Goal: Task Accomplishment & Management: Complete application form

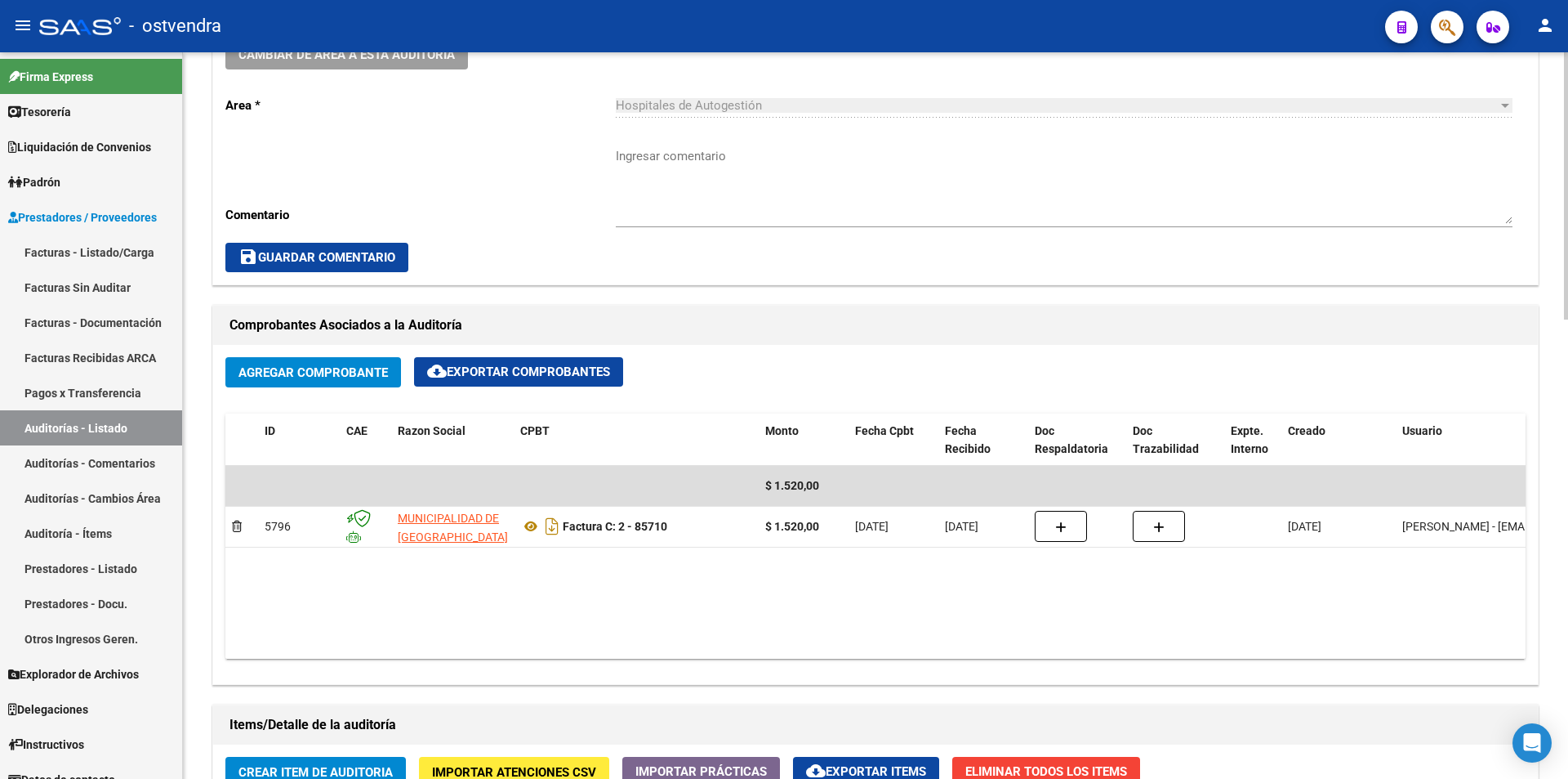
scroll to position [247, 0]
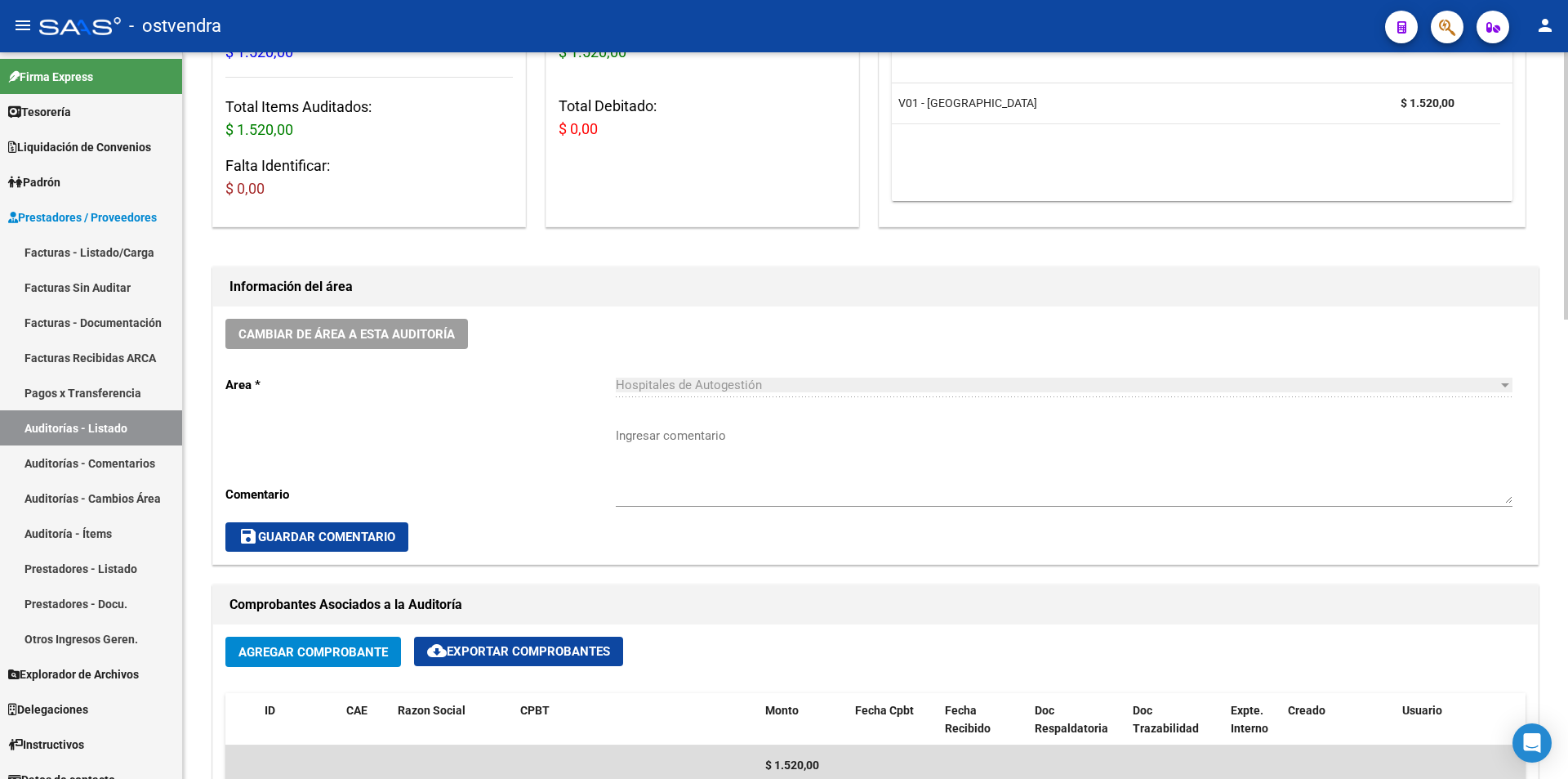
click at [1499, 278] on div "arrow_back Editar 419 cloud_download Generar informe ESTA AUDITORÍA ESTÁ ABIERT…" at bounding box center [877, 792] width 1390 height 1975
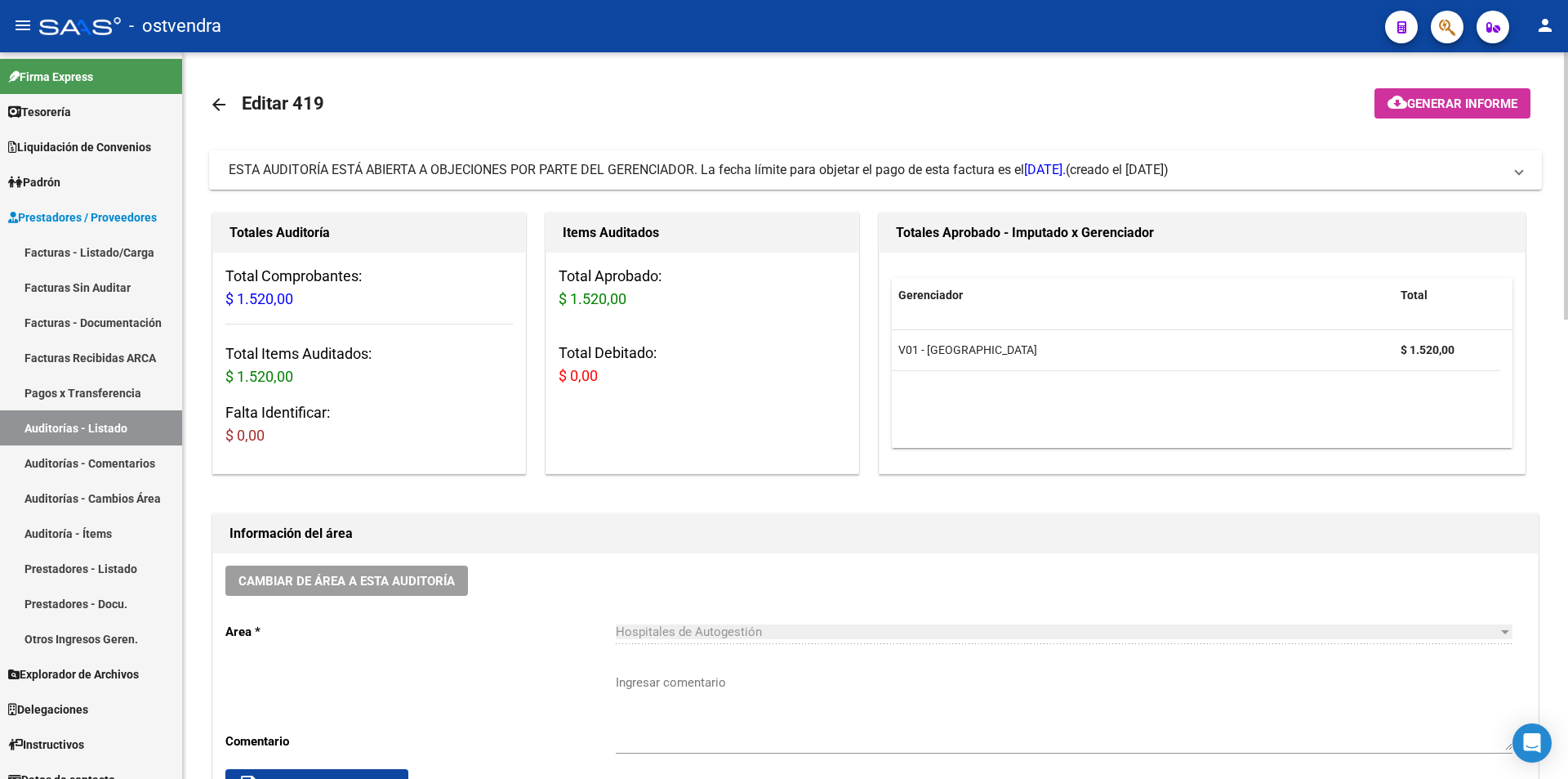
click at [1355, 171] on mat-panel-title "ESTA AUDITORÍA ESTÁ ABIERTA A OBJECIONES POR PARTE DEL GERENCIADOR. La fecha lí…" at bounding box center [866, 170] width 1274 height 18
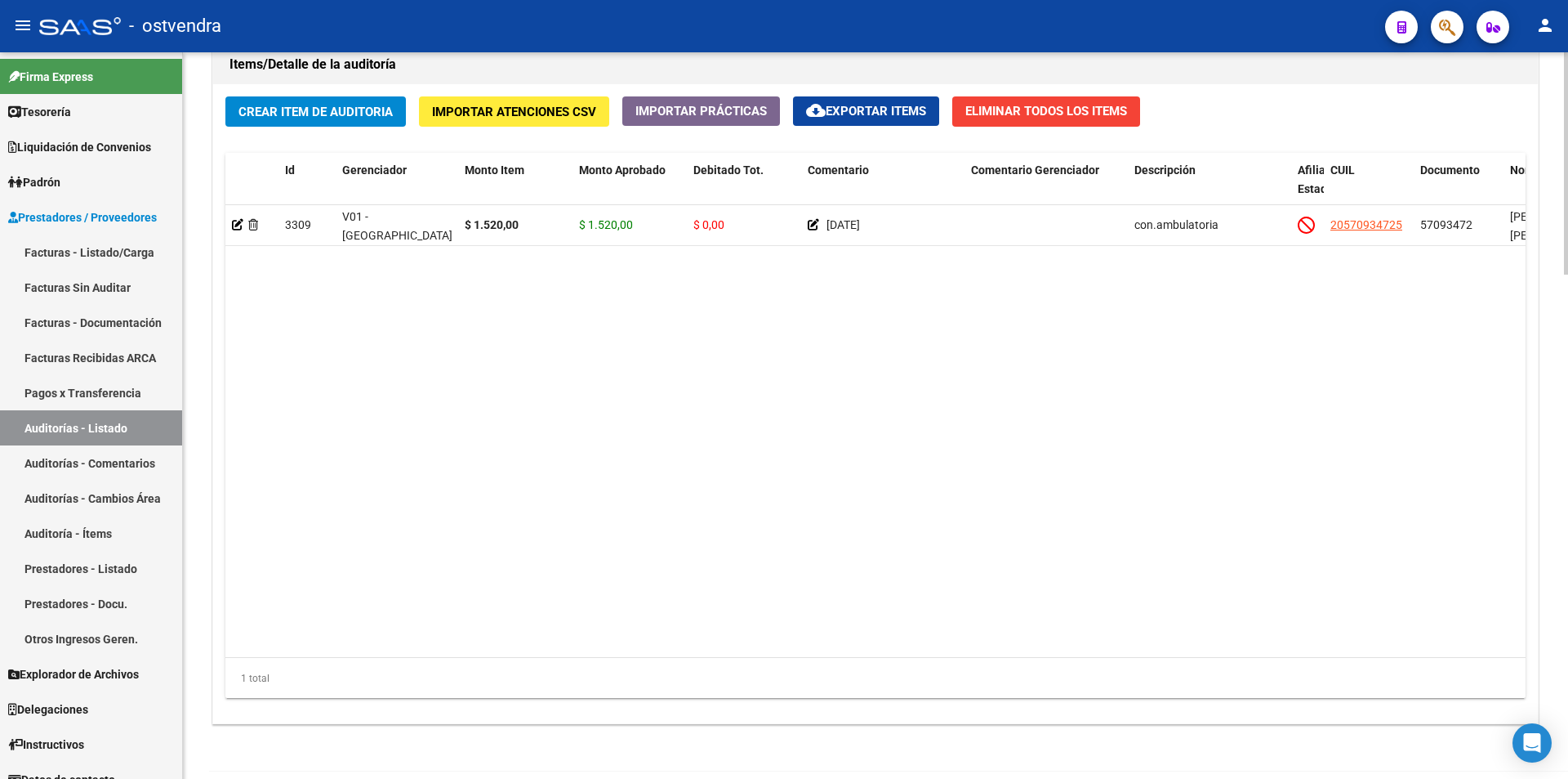
click at [1543, 743] on body "menu - ostvendra person Firma Express Tesorería Auditorías Confirmadas Liquidac…" at bounding box center [784, 389] width 1568 height 779
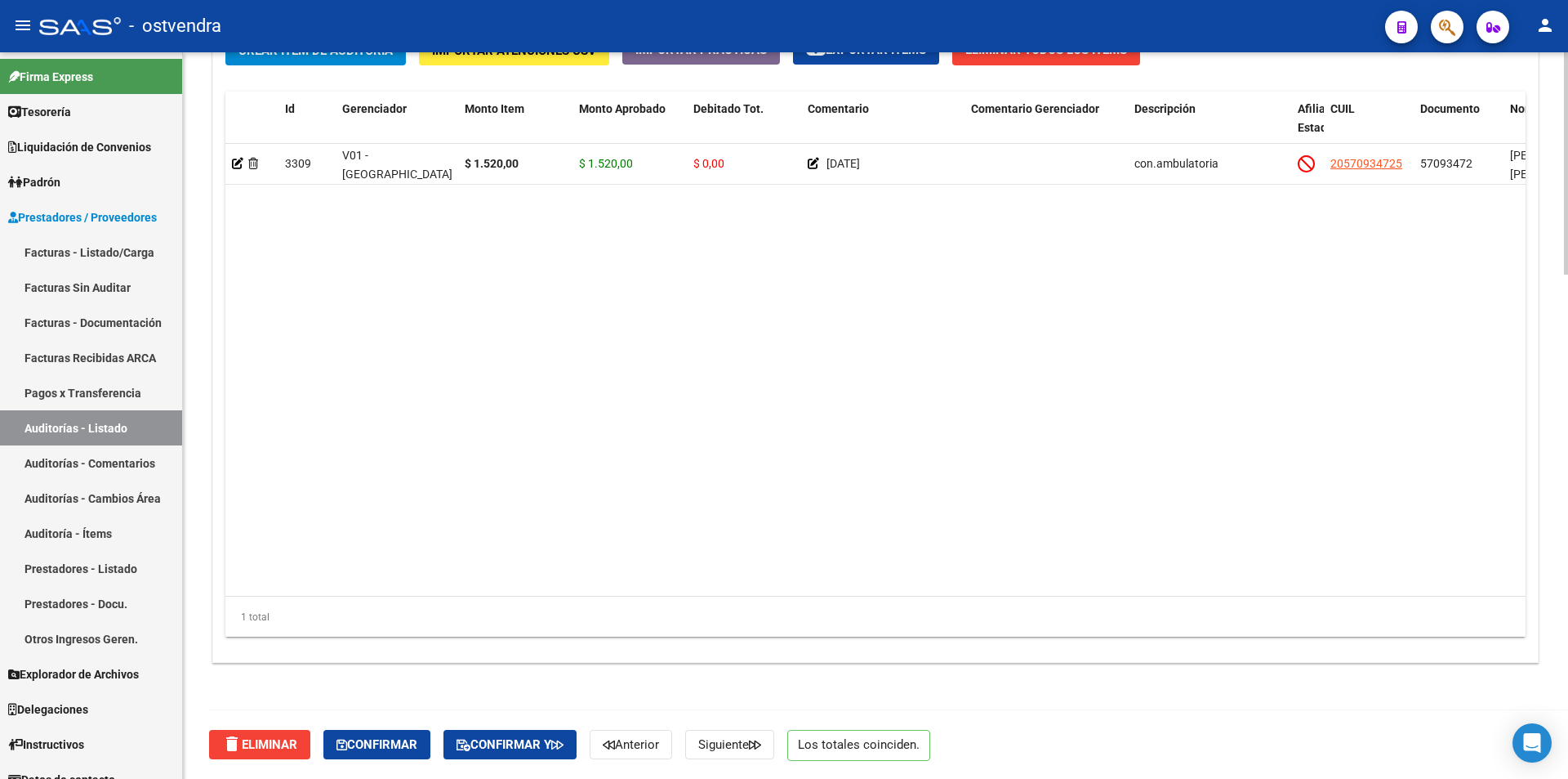
click at [384, 741] on span "Confirmar" at bounding box center [376, 744] width 81 height 15
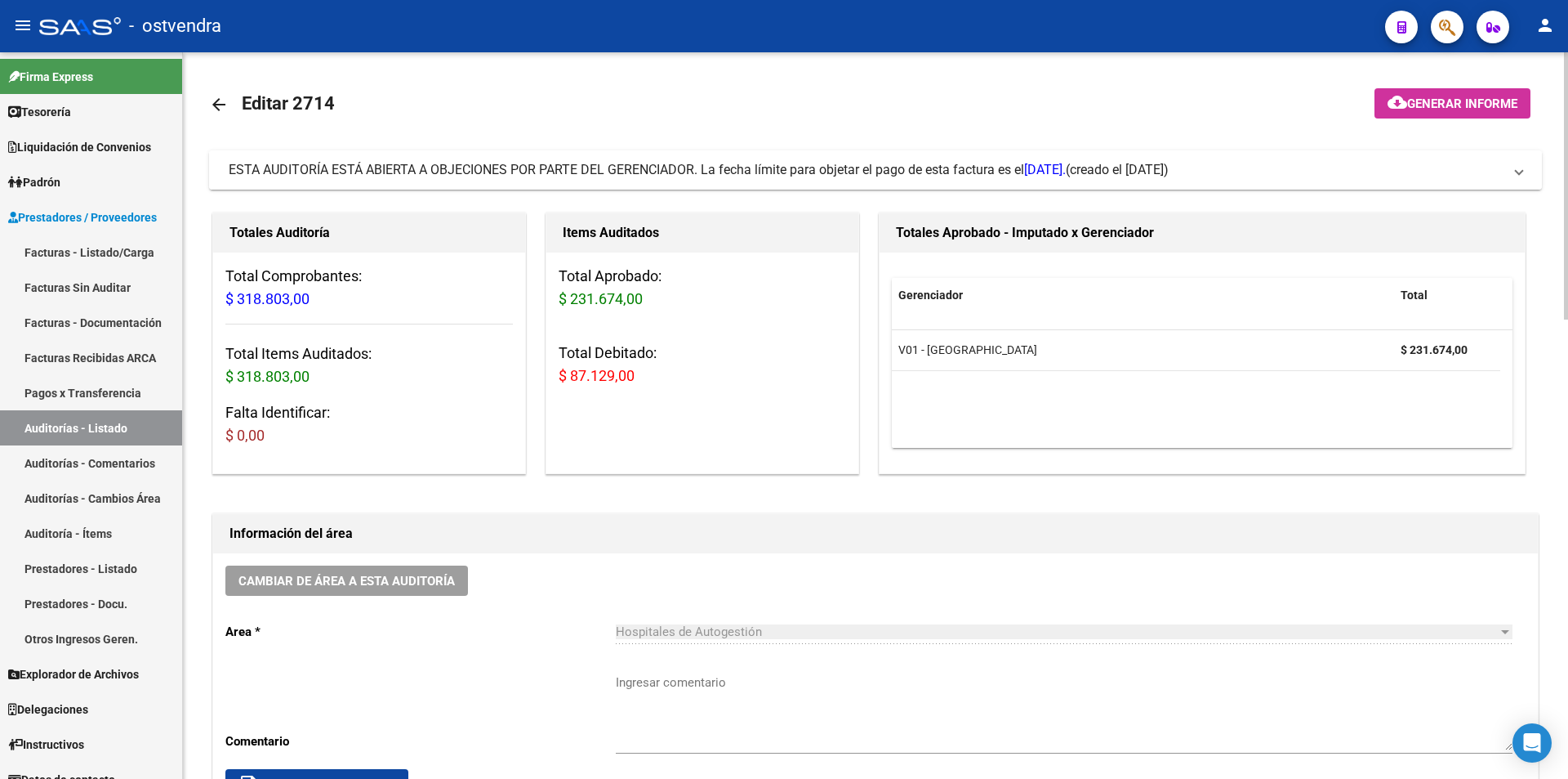
click at [629, 165] on span "ESTA AUDITORÍA ESTÁ ABIERTA A OBJECIONES POR PARTE DEL GERENCIADOR. La fecha lí…" at bounding box center [647, 169] width 837 height 15
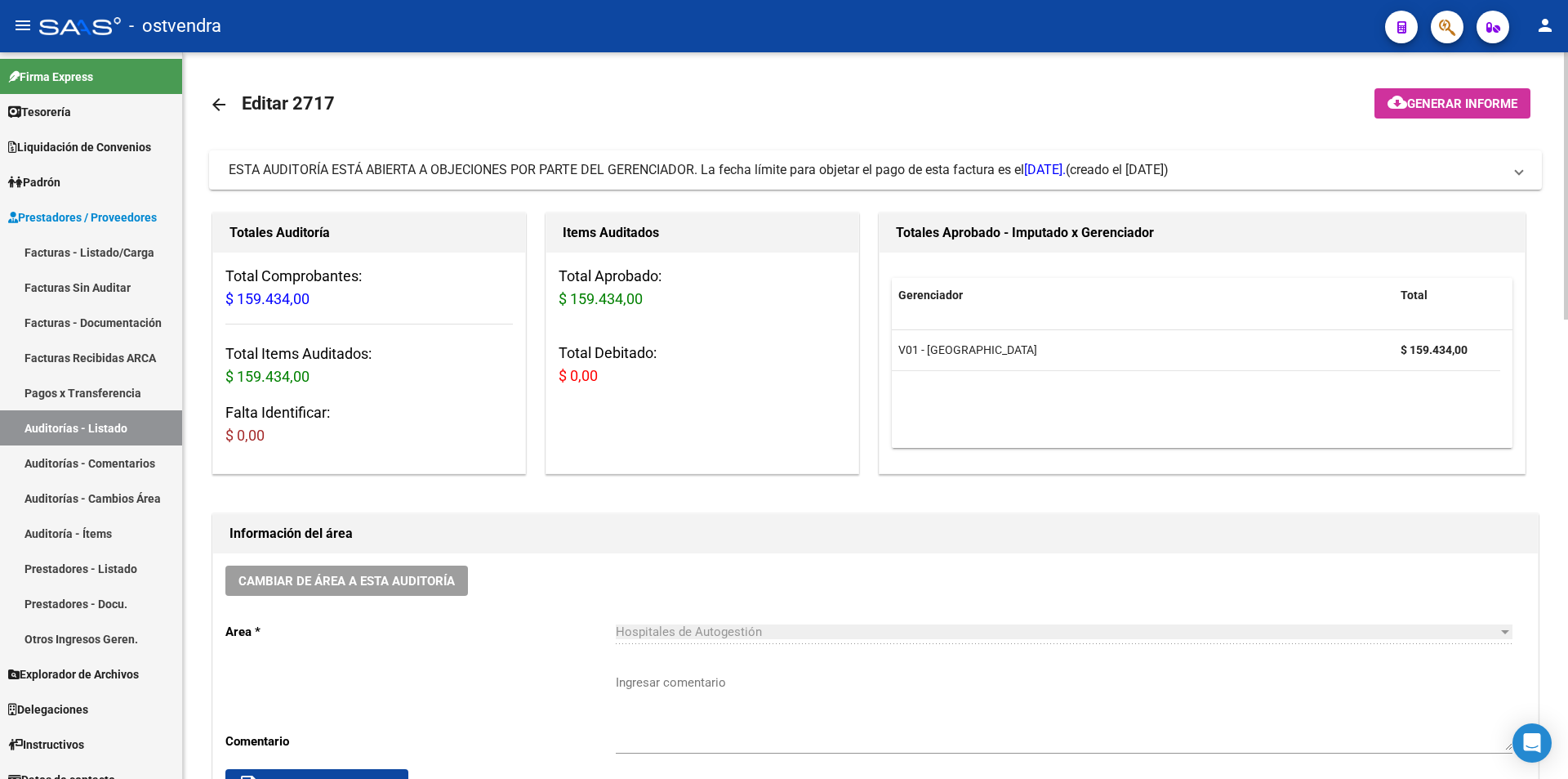
scroll to position [96, 0]
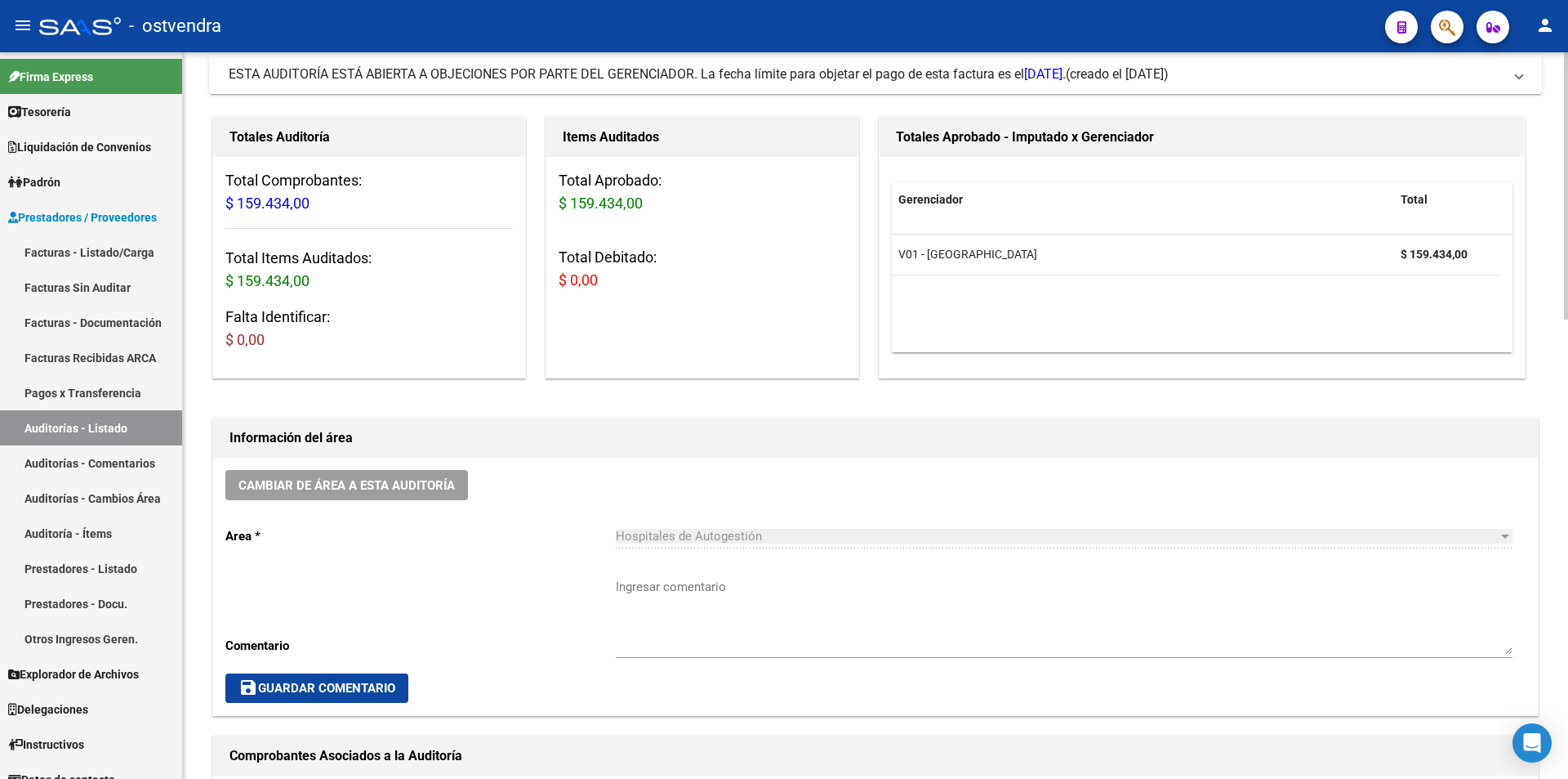
click at [1300, 66] on mat-panel-title "ESTA AUDITORÍA ESTÁ ABIERTA A OBJECIONES POR PARTE DEL GERENCIADOR. La fecha lí…" at bounding box center [866, 75] width 1274 height 18
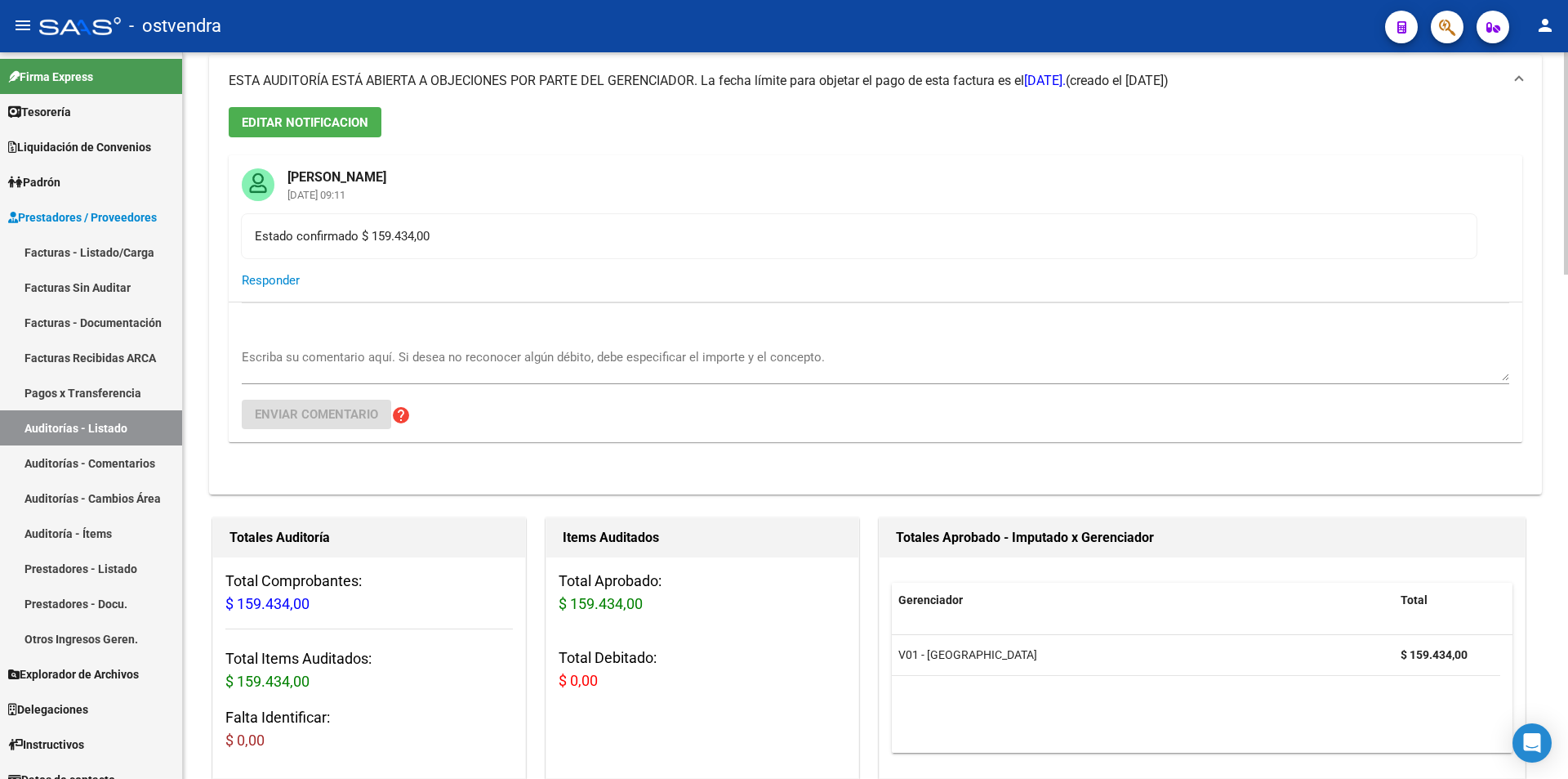
click at [1301, 69] on mat-expansion-panel-header "ESTA AUDITORÍA ESTÁ ABIERTA A OBJECIONES POR PARTE DEL GERENCIADOR. La fecha lí…" at bounding box center [876, 81] width 1334 height 52
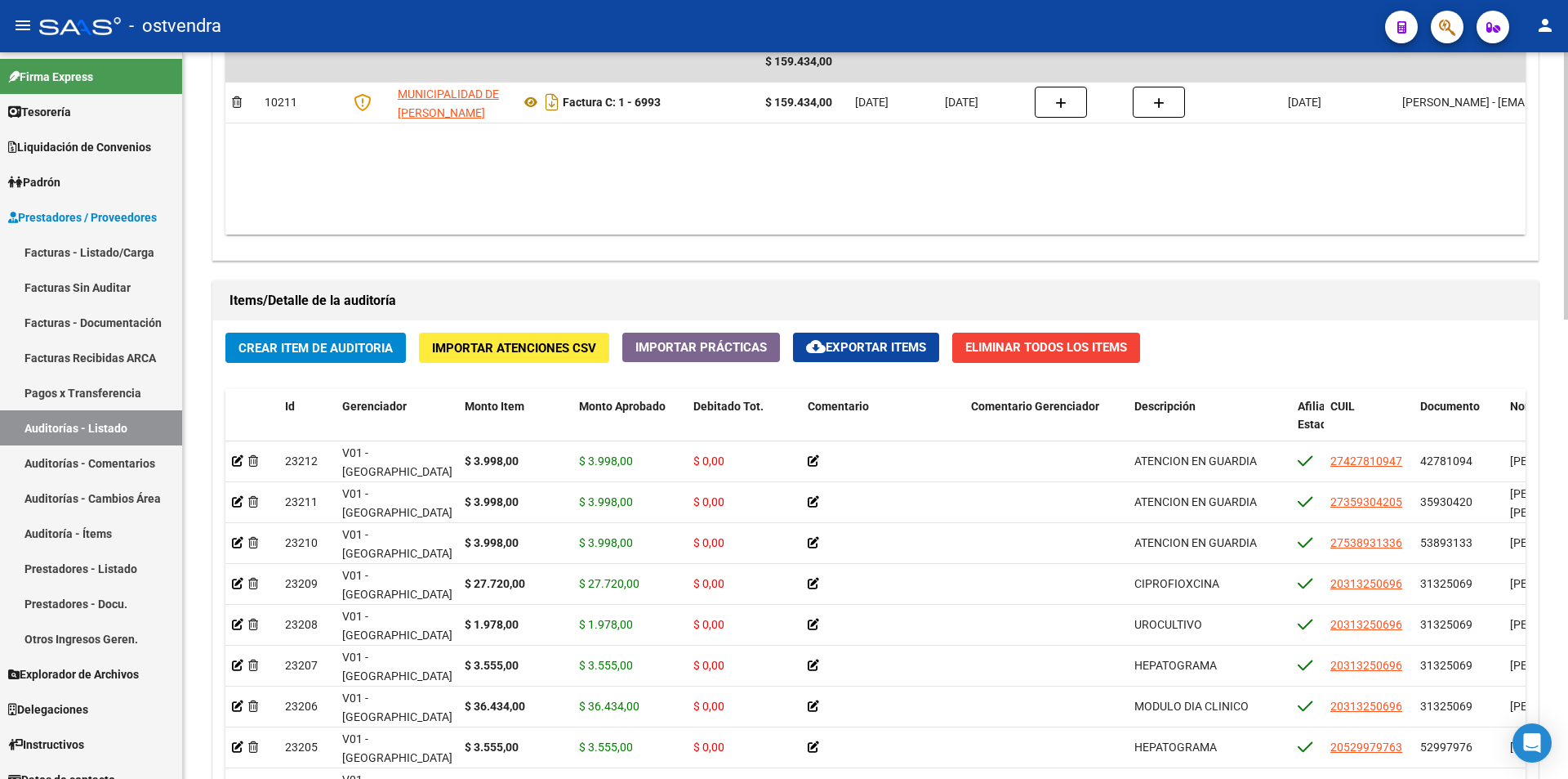
scroll to position [1248, 0]
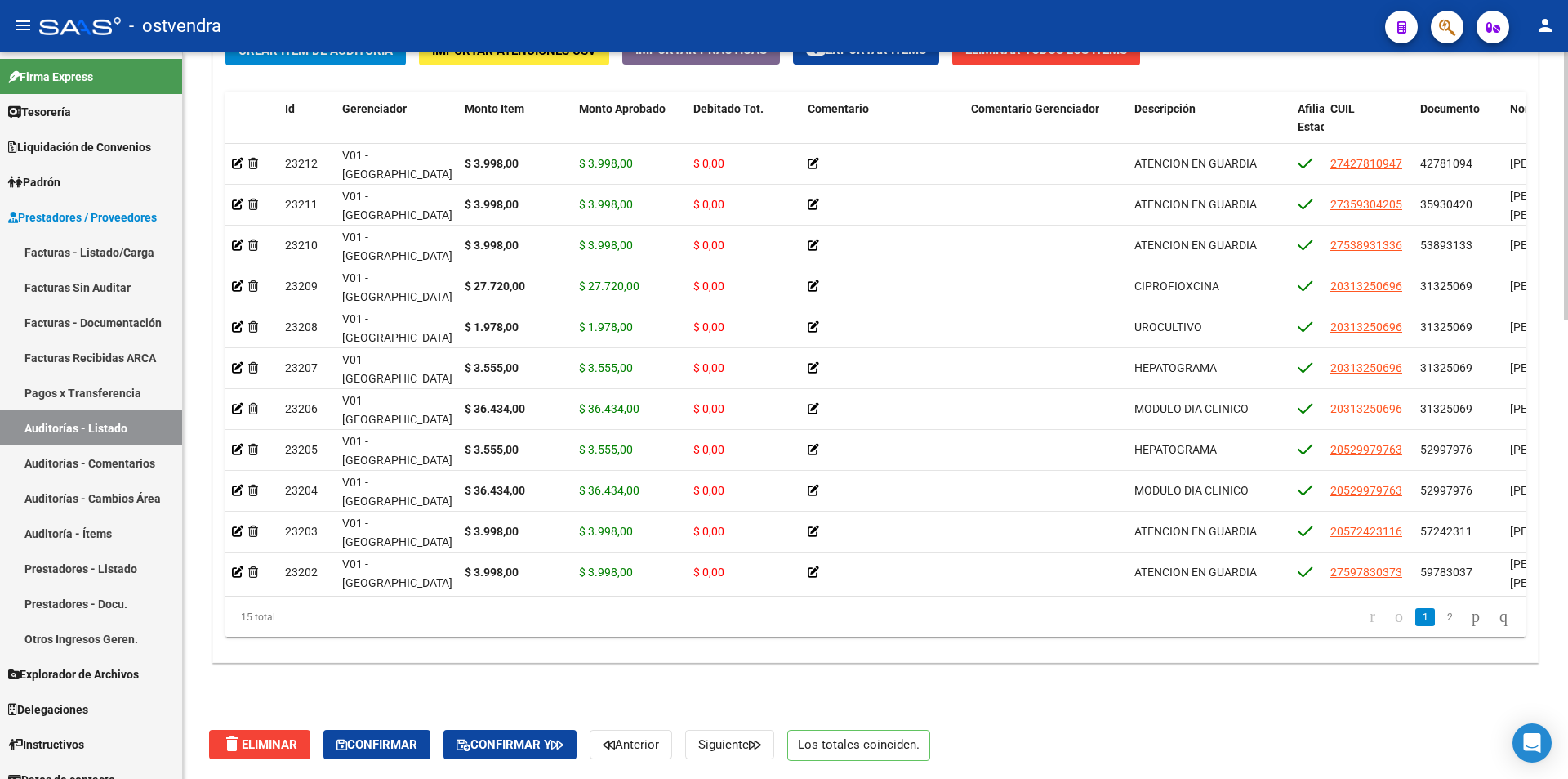
click at [1566, 761] on div at bounding box center [1566, 645] width 4 height 267
click at [412, 727] on div "delete Eliminar Confirmar Confirmar y Anterior Siguiente Los totales coinciden." at bounding box center [883, 744] width 1347 height 68
click at [408, 732] on button "Confirmar" at bounding box center [376, 744] width 107 height 29
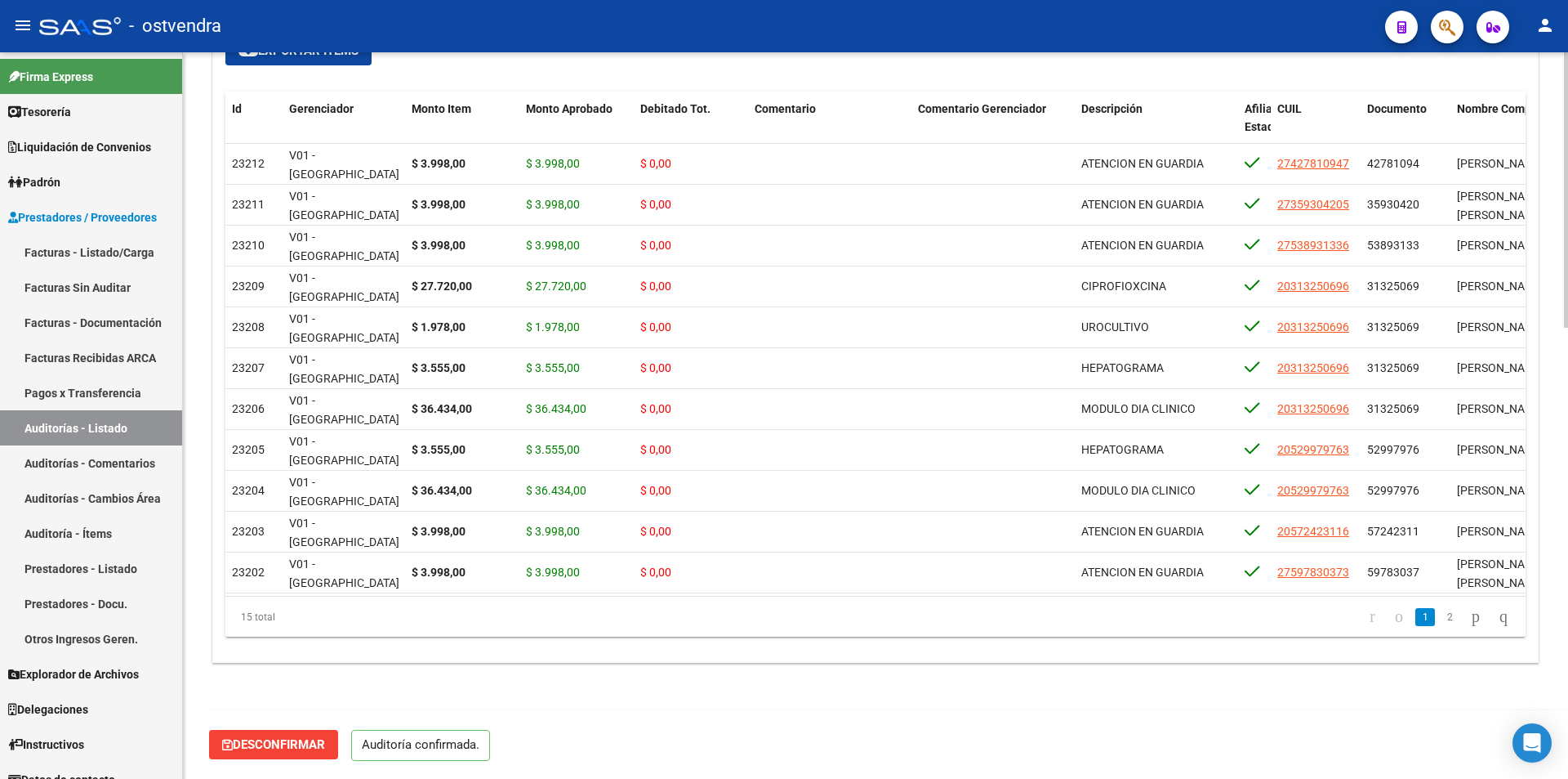
scroll to position [1191, 0]
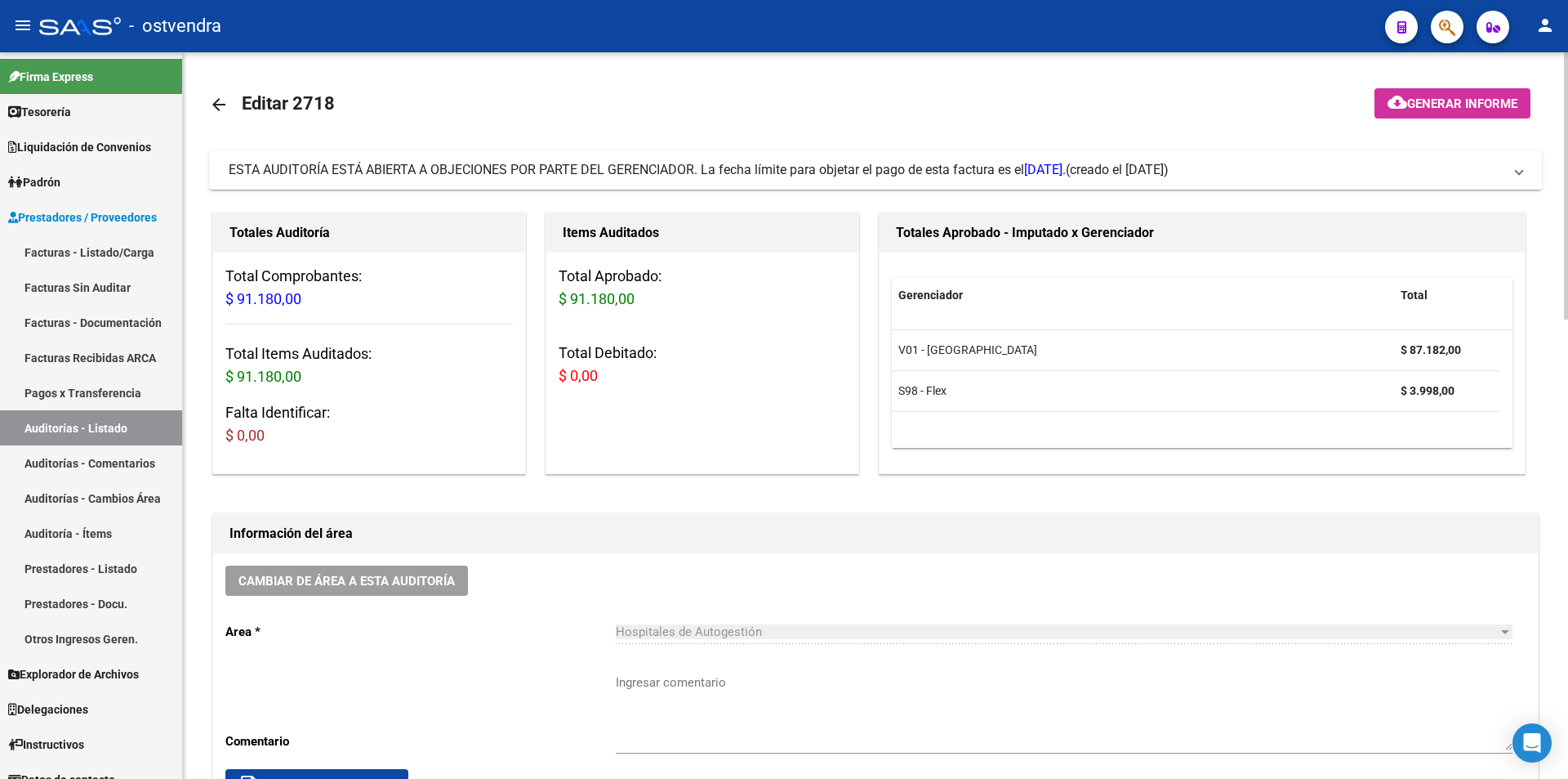
click at [794, 164] on span "ESTA AUDITORÍA ESTÁ ABIERTA A OBJECIONES POR PARTE DEL GERENCIADOR. La fecha lí…" at bounding box center [647, 169] width 837 height 15
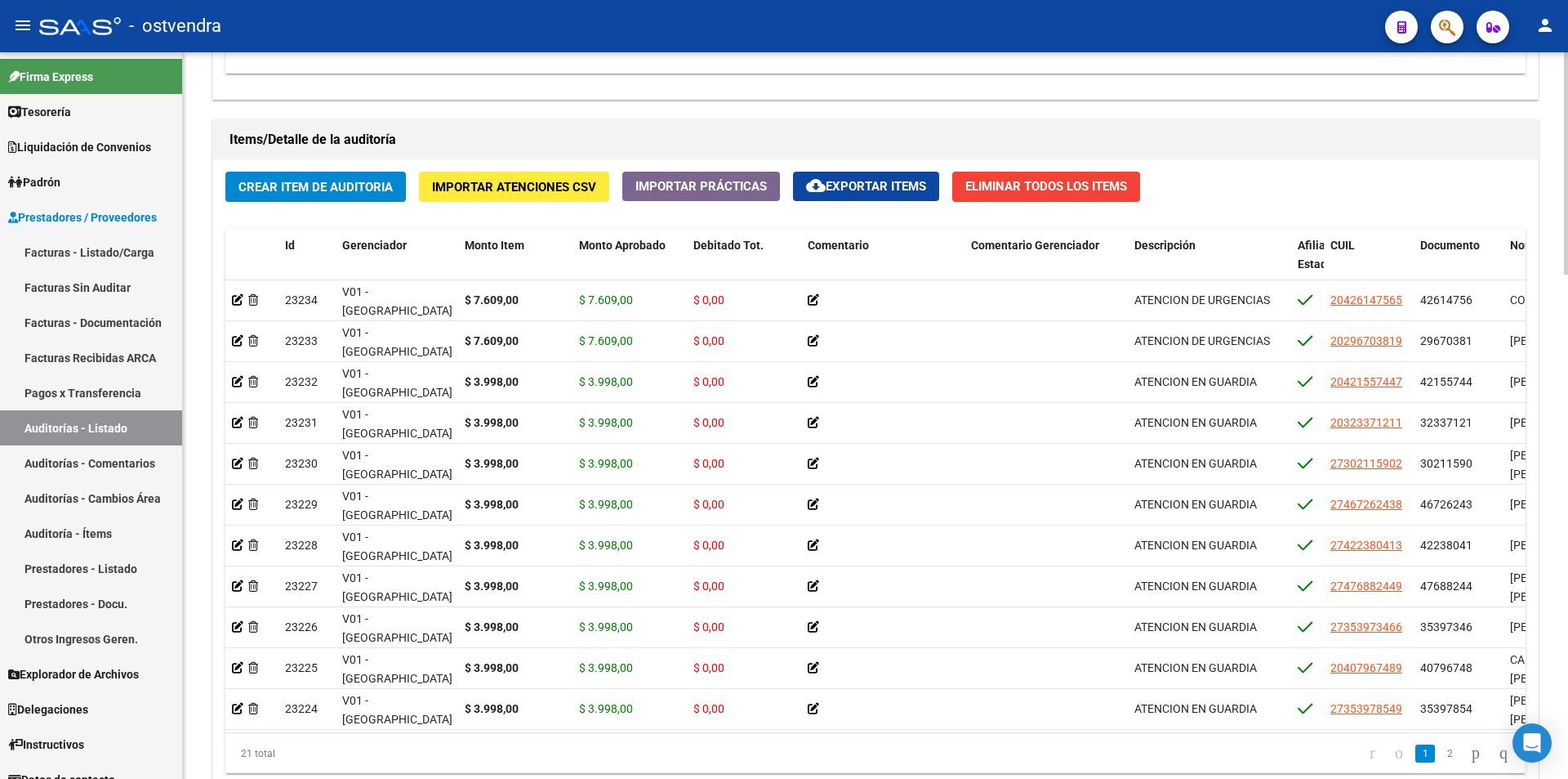
scroll to position [1649, 0]
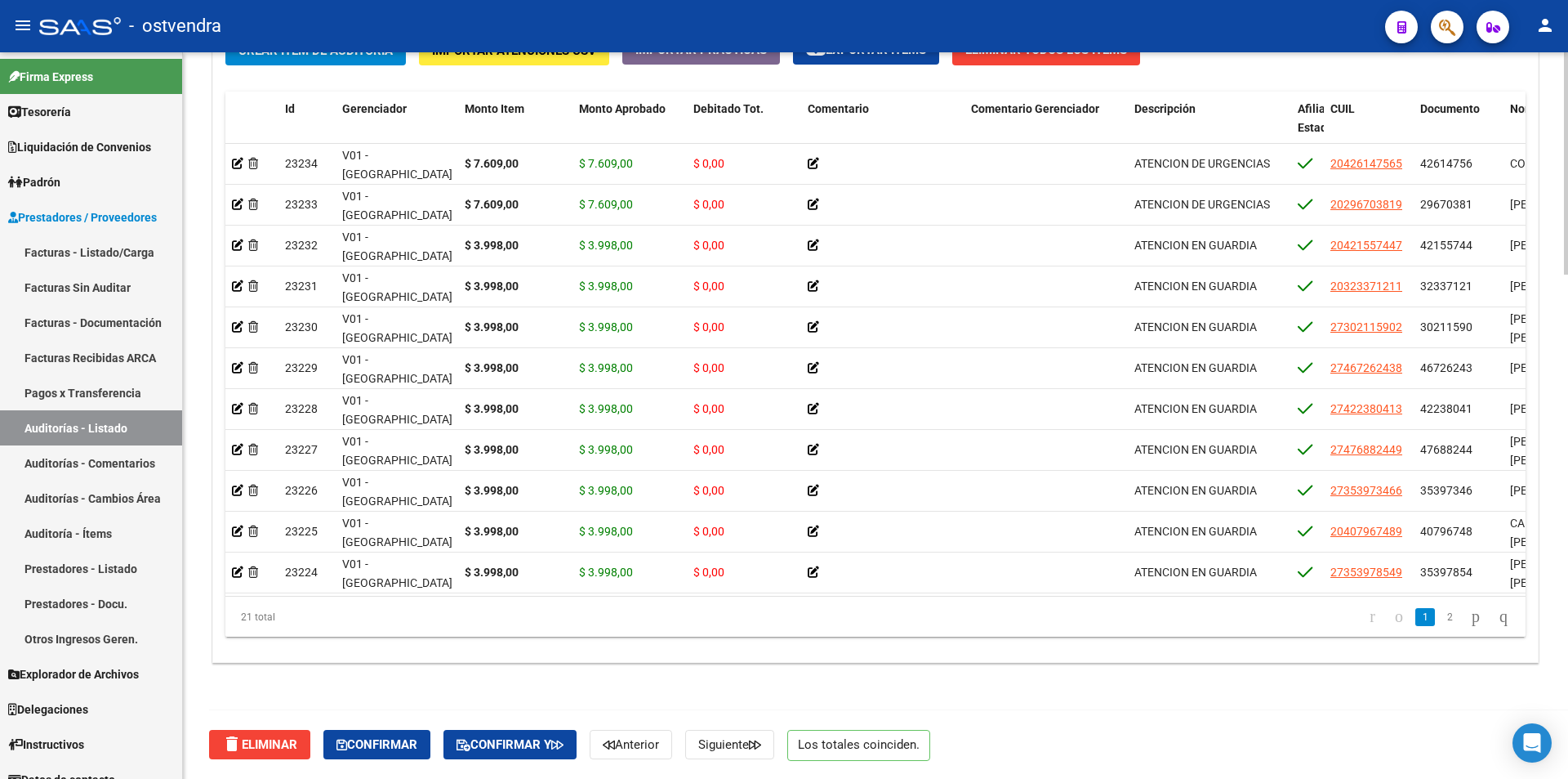
click at [1543, 778] on html "menu - ostvendra person Firma Express Tesorería Auditorías Confirmadas Liquidac…" at bounding box center [784, 389] width 1568 height 779
click at [396, 733] on button "Confirmar" at bounding box center [376, 744] width 107 height 29
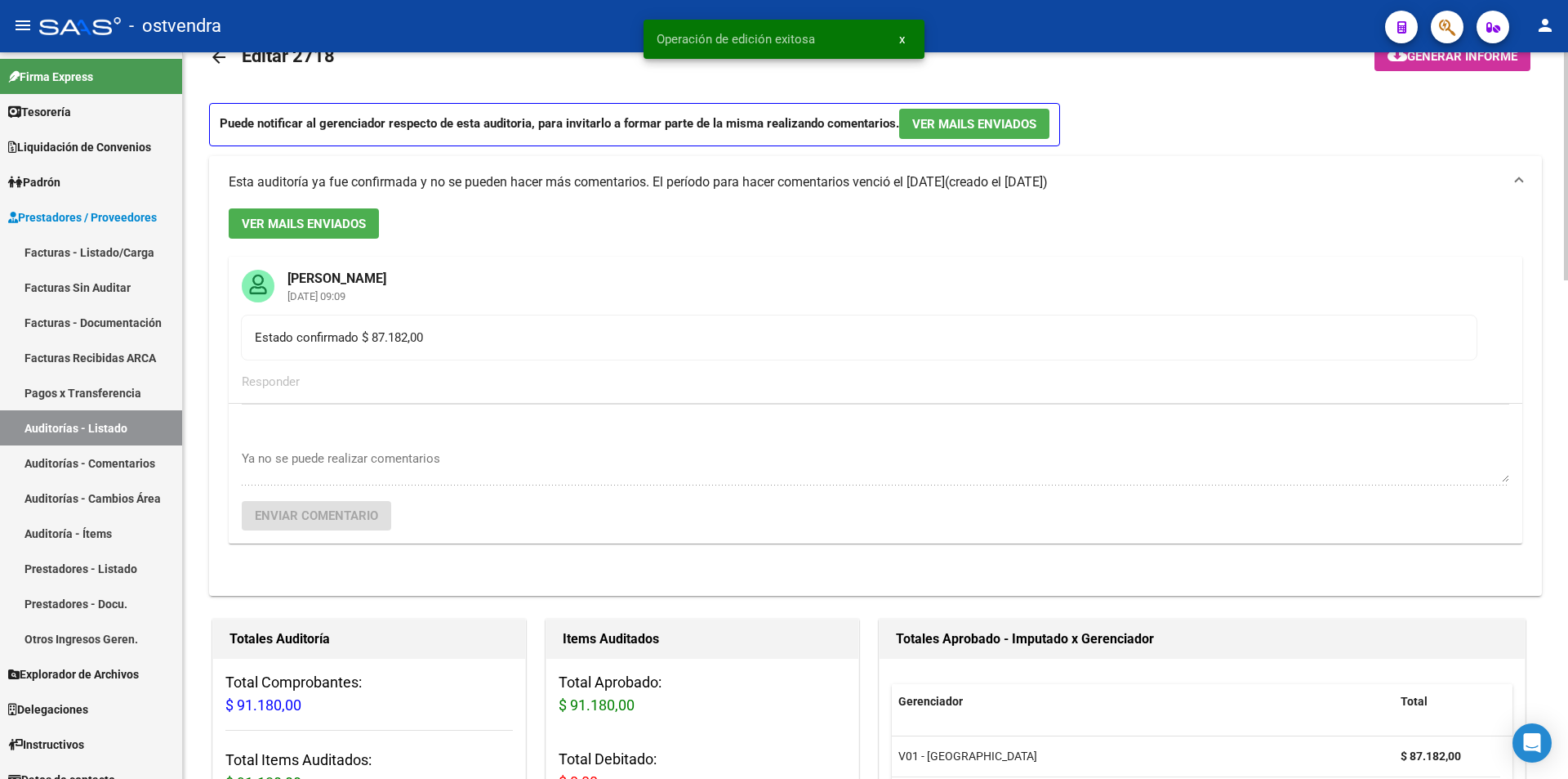
scroll to position [39, 0]
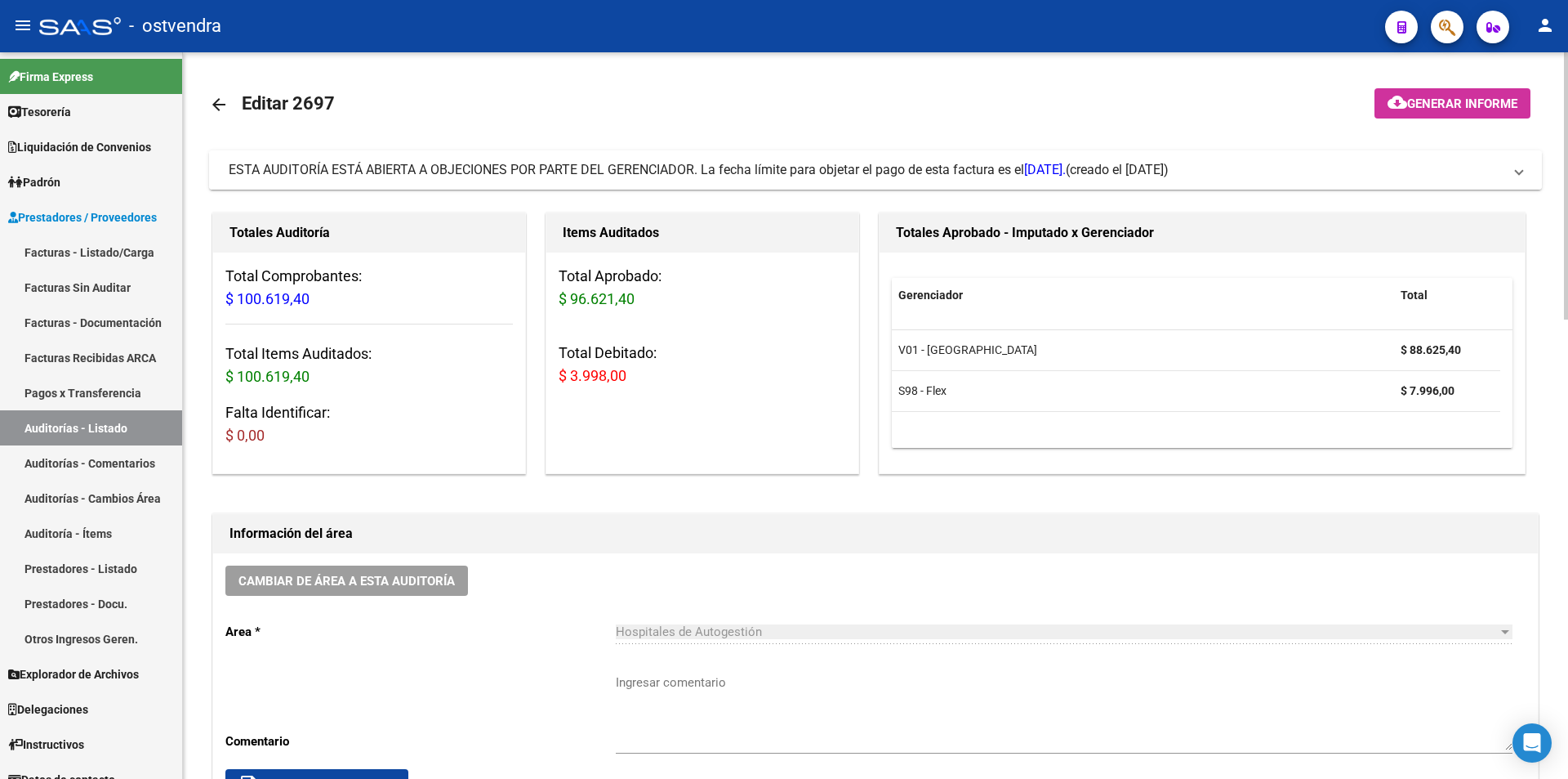
click at [671, 181] on mat-expansion-panel-header "ESTA AUDITORÍA ESTÁ ABIERTA A OBJECIONES POR PARTE DEL GERENCIADOR. La fecha lí…" at bounding box center [876, 170] width 1334 height 39
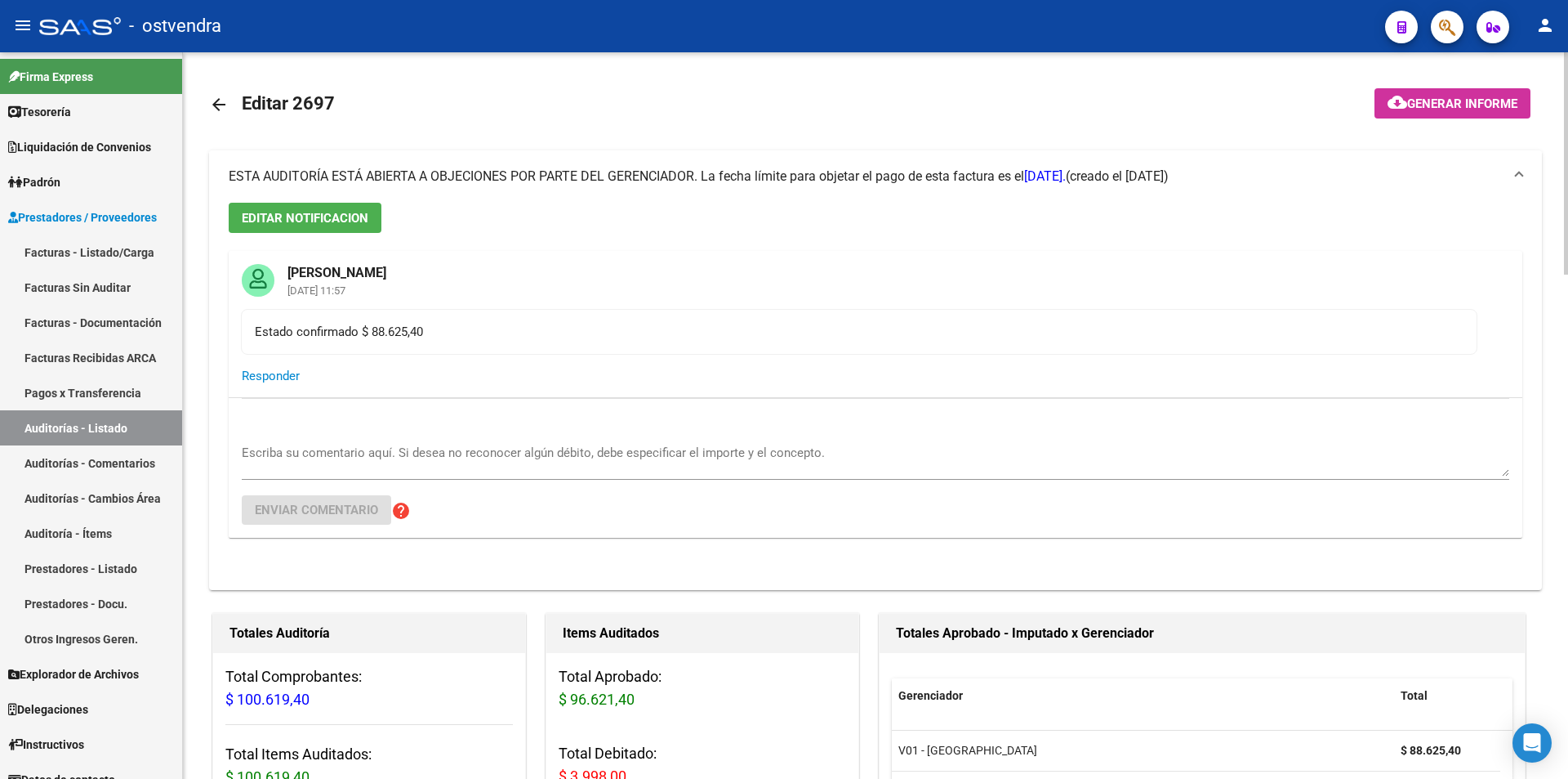
click at [671, 181] on span "ESTA AUDITORÍA ESTÁ ABIERTA A OBJECIONES POR PARTE DEL GERENCIADOR. La fecha lí…" at bounding box center [647, 176] width 837 height 15
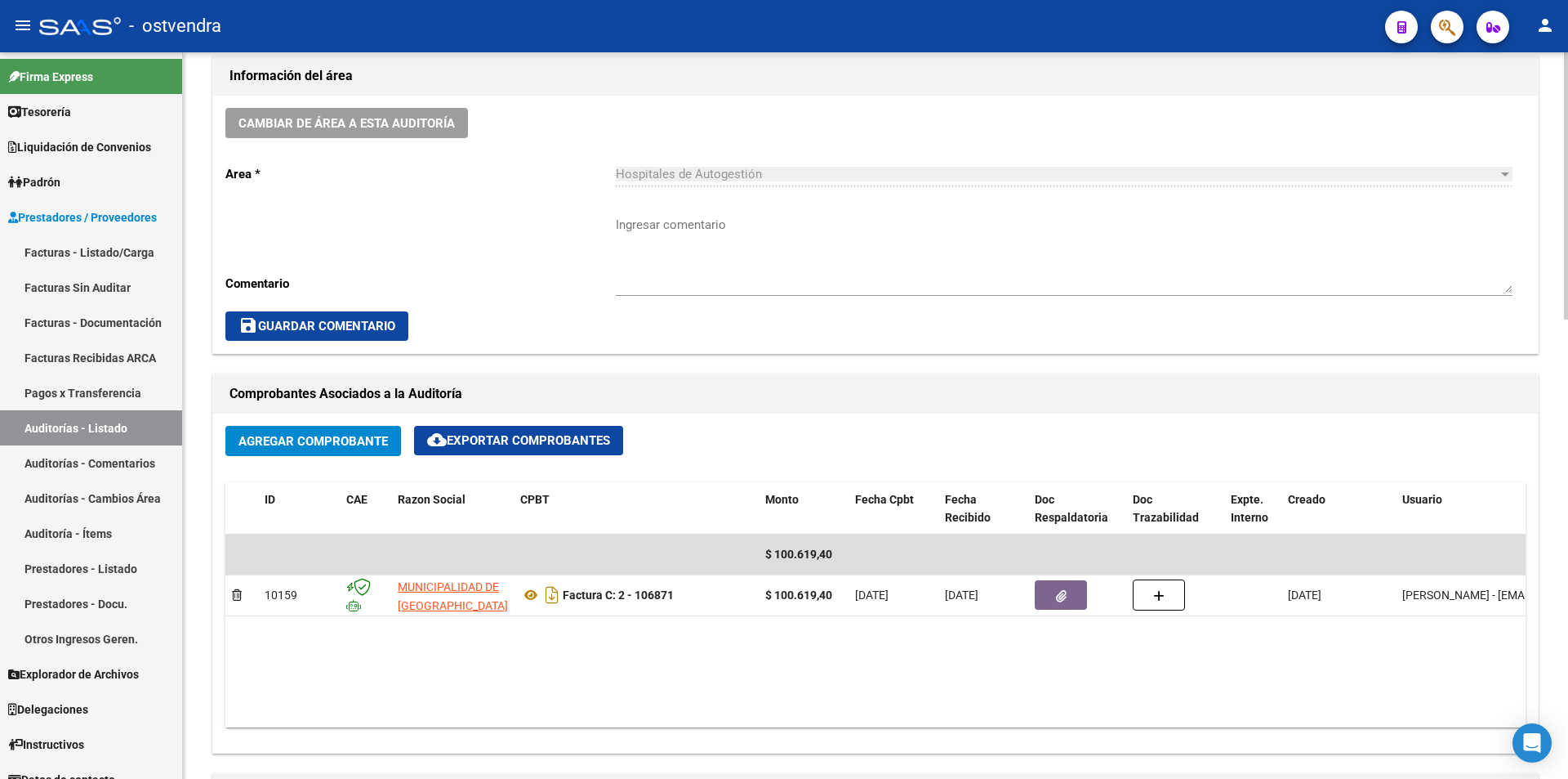
scroll to position [120, 0]
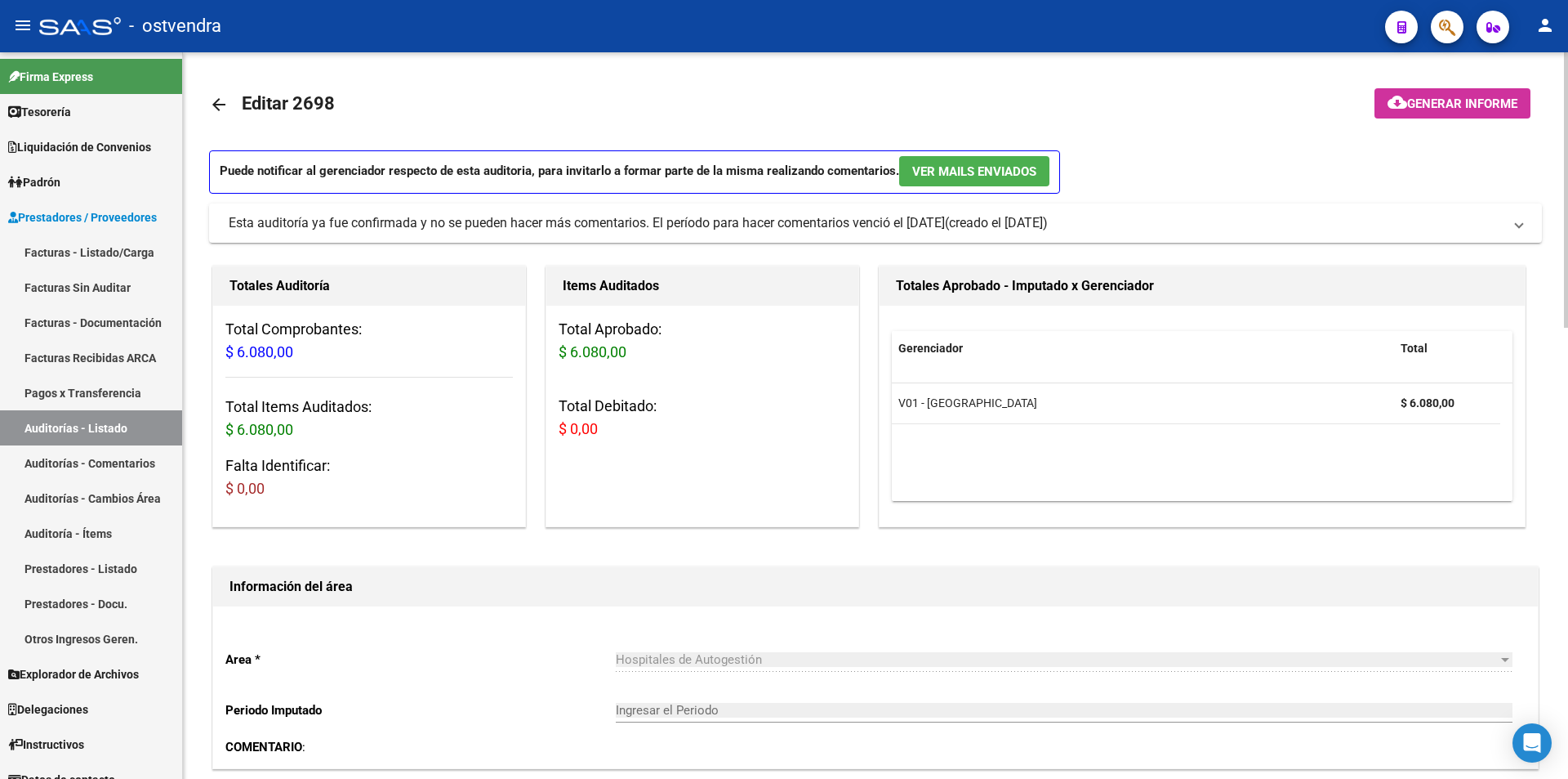
scroll to position [82, 0]
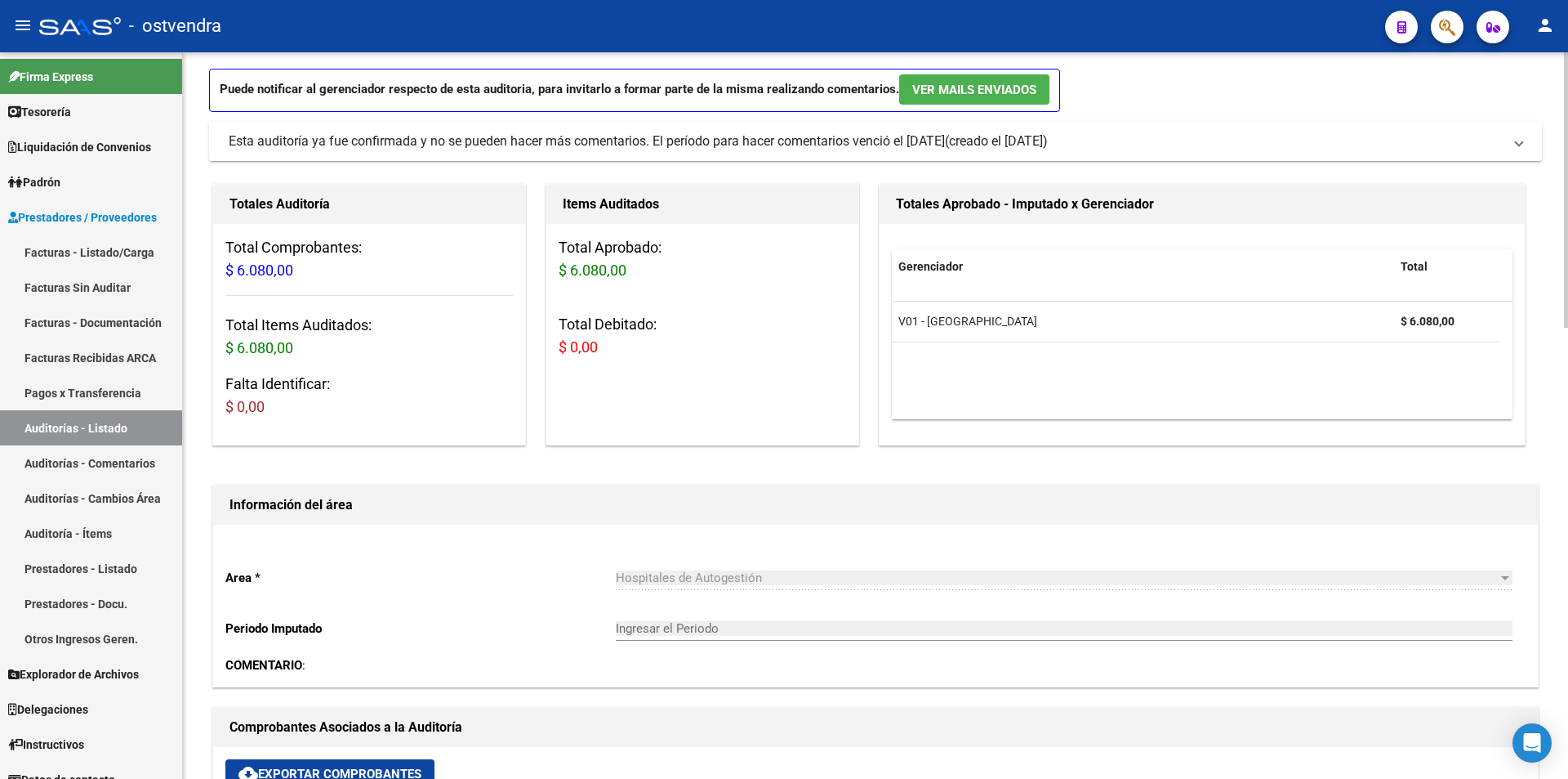
click at [1139, 134] on mat-panel-title "Esta auditoría ya fue confirmada y no se pueden hacer más comentarios. El perío…" at bounding box center [866, 141] width 1274 height 18
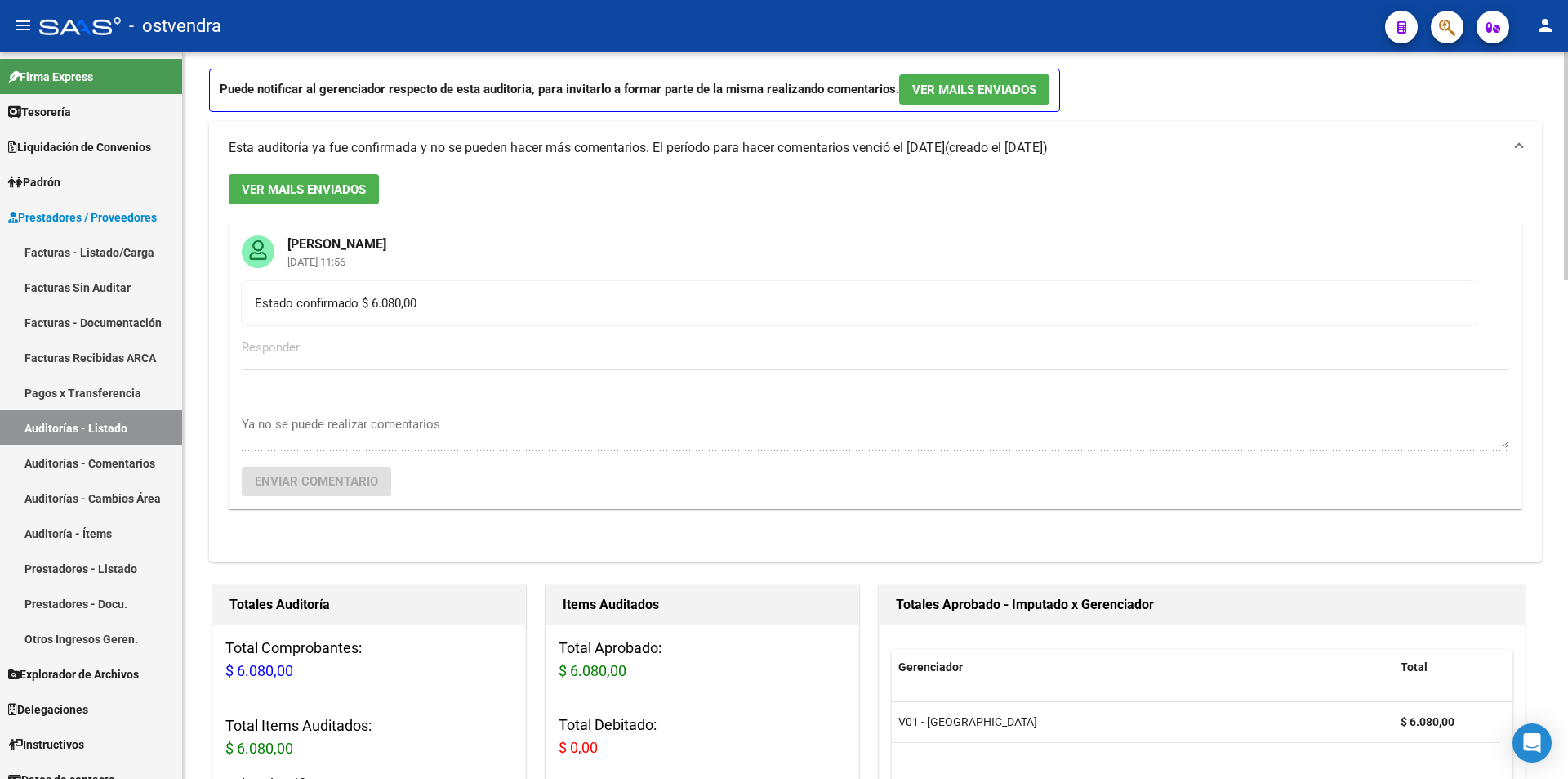
click at [1139, 134] on mat-expansion-panel-header "Esta auditoría ya fue confirmada y no se pueden hacer más comentarios. El perío…" at bounding box center [876, 147] width 1334 height 52
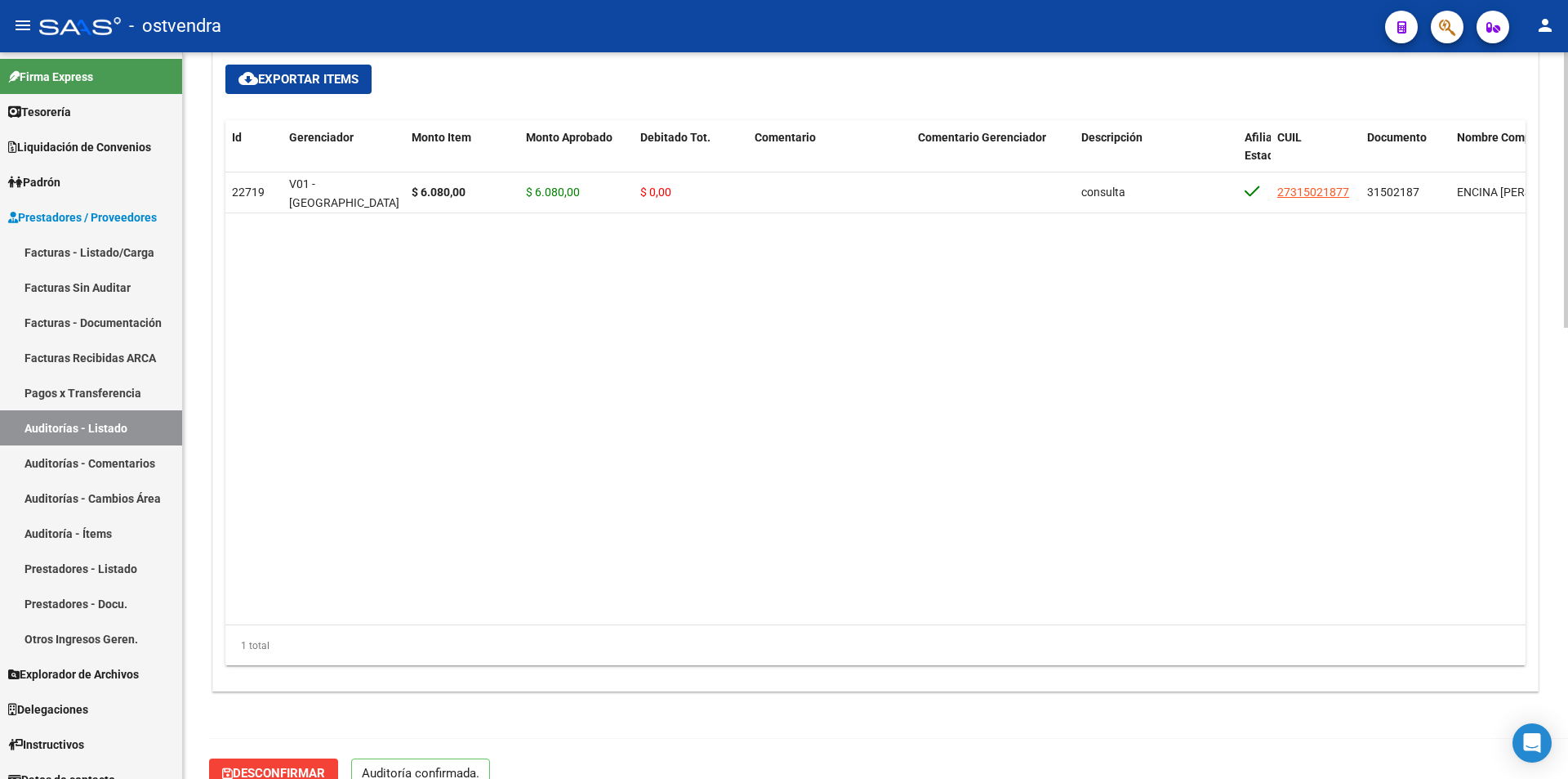
scroll to position [1191, 0]
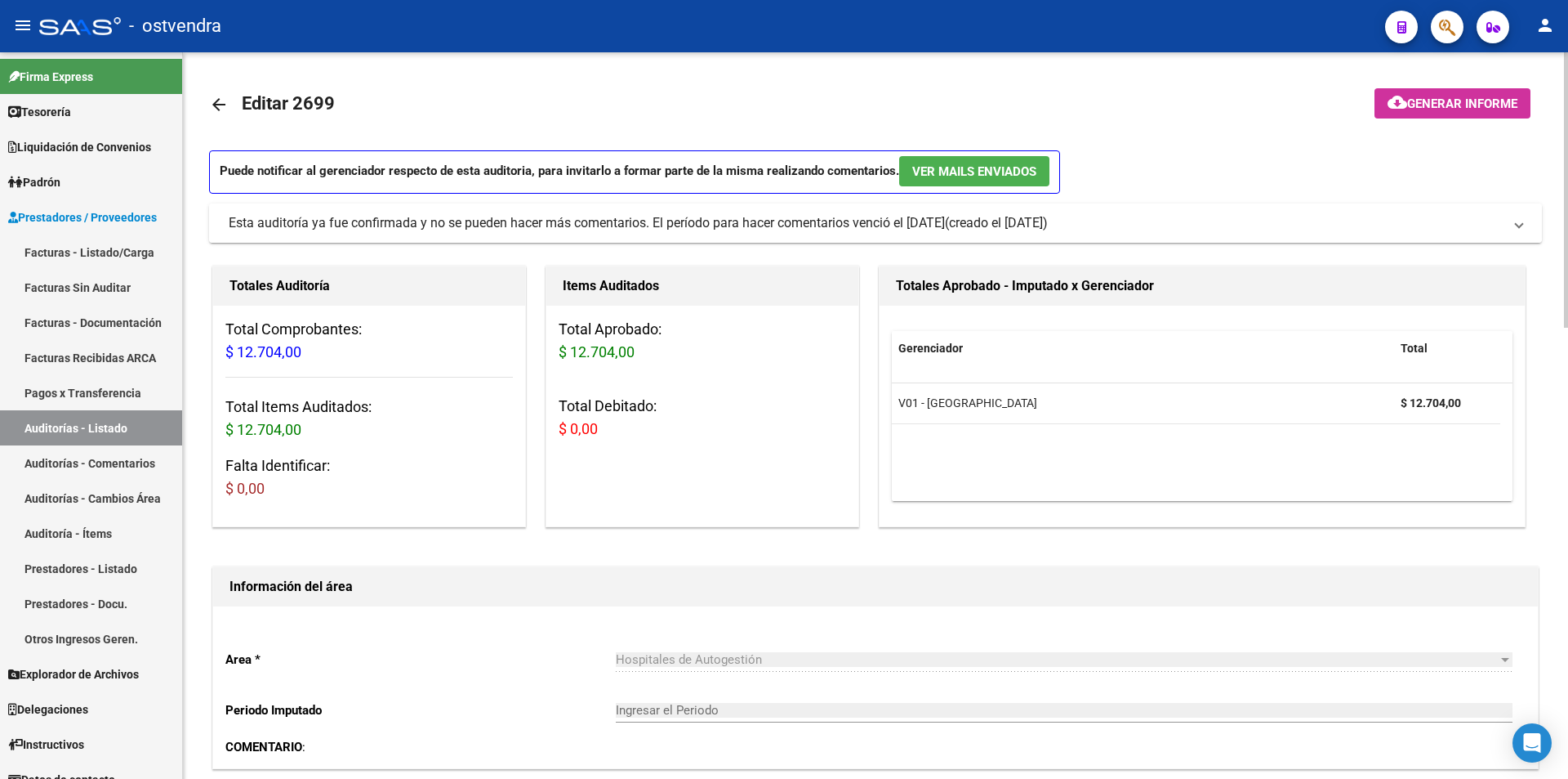
click at [573, 227] on div "Esta auditoría ya fue confirmada y no se pueden hacer más comentarios. El perío…" at bounding box center [587, 223] width 717 height 18
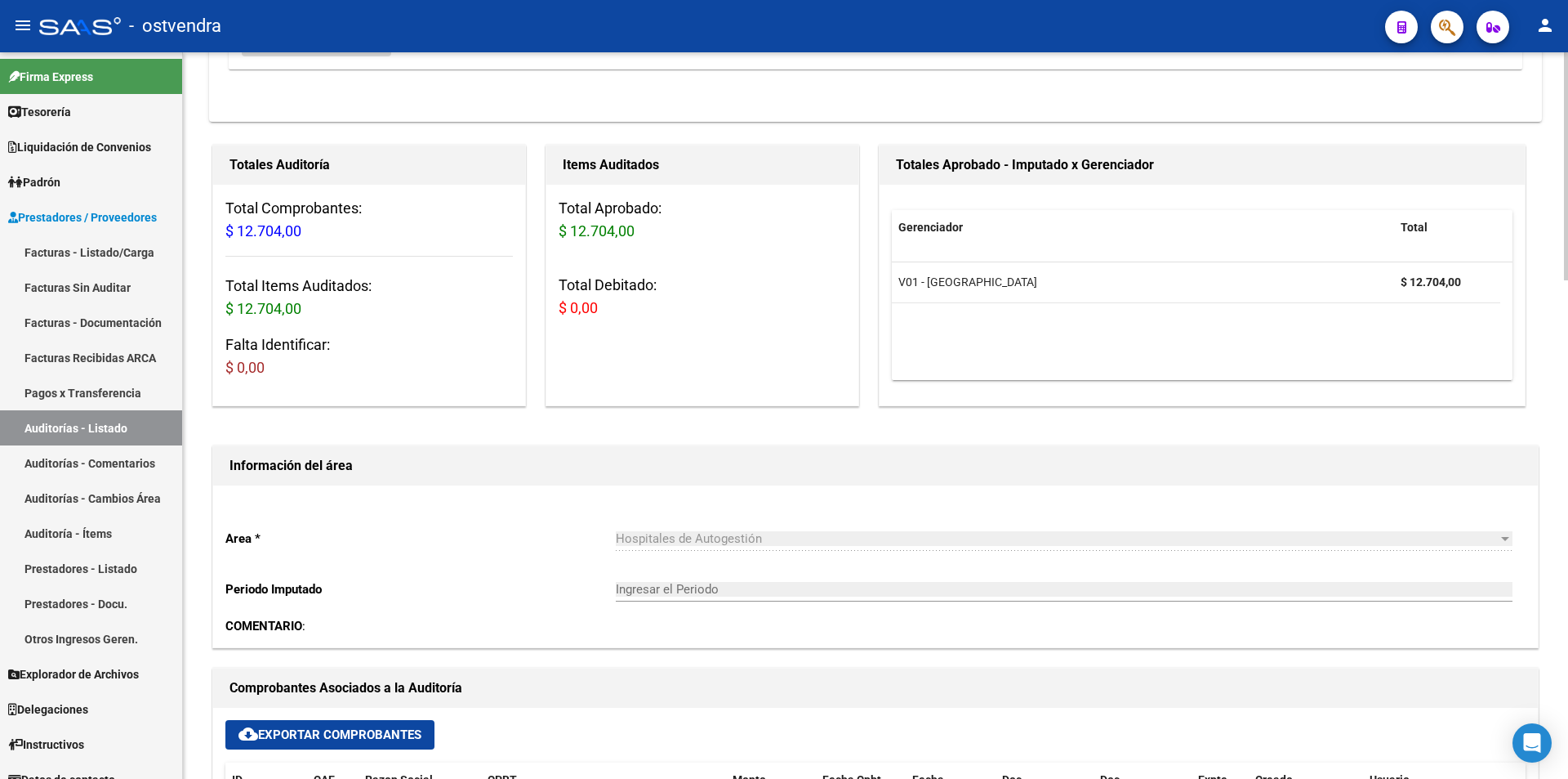
click at [1552, 405] on div "arrow_back Editar 2699 cloud_download Generar informe Puede notificar al gerenc…" at bounding box center [877, 689] width 1390 height 2317
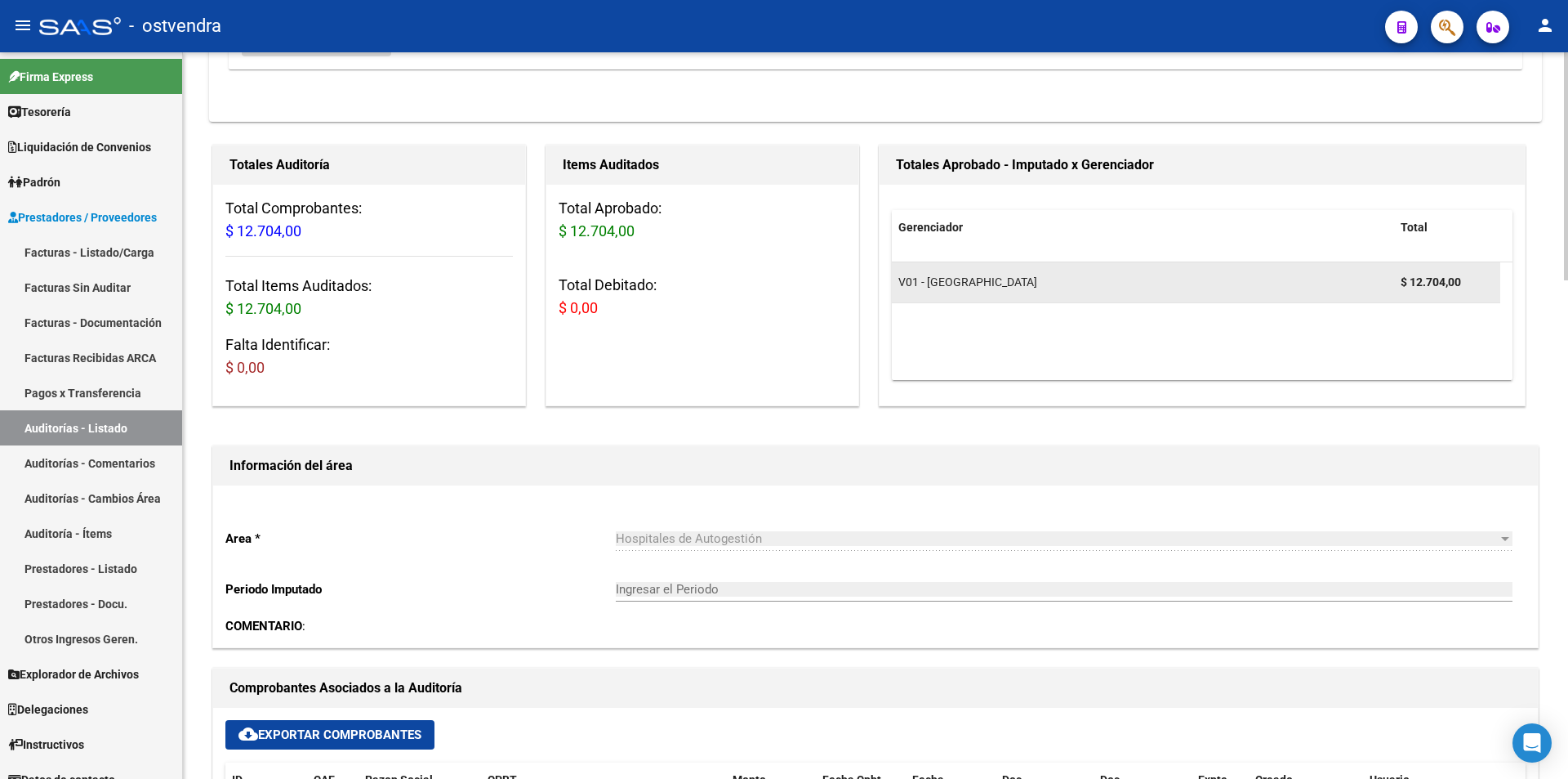
scroll to position [433, 0]
